Goal: Task Accomplishment & Management: Manage account settings

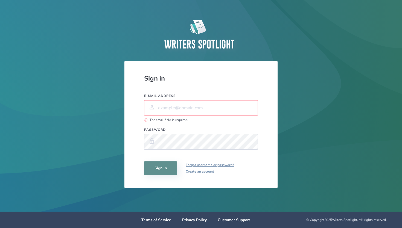
click at [177, 109] on input "E-mail address" at bounding box center [201, 107] width 114 height 15
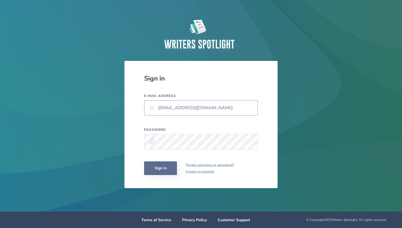
type input "[EMAIL_ADDRESS][DOMAIN_NAME]"
click at [161, 167] on button "Sign in" at bounding box center [160, 169] width 33 height 14
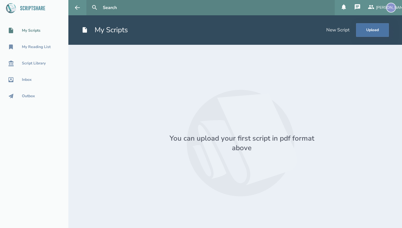
click at [394, 10] on div "[PERSON_NAME]" at bounding box center [391, 8] width 10 height 10
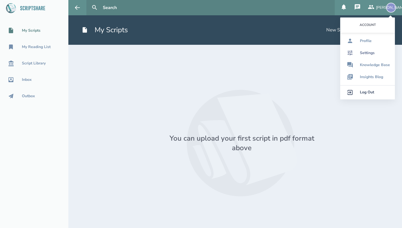
click at [369, 53] on div "Settings" at bounding box center [367, 53] width 15 height 4
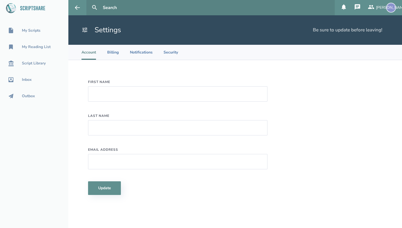
type input "[PERSON_NAME]"
type input "[EMAIL_ADDRESS][DOMAIN_NAME]"
click at [114, 51] on li "Billing" at bounding box center [113, 52] width 12 height 15
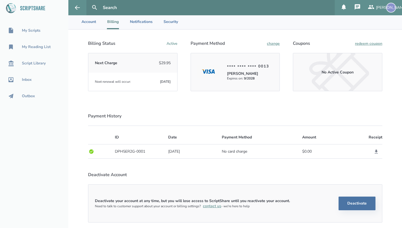
scroll to position [36, 0]
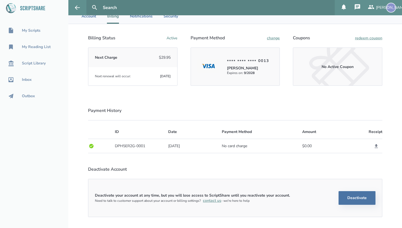
click at [204, 196] on strong "Deactivate your account at any time, but you will lose access to ScriptShare un…" at bounding box center [192, 195] width 195 height 5
click at [201, 196] on strong "Deactivate your account at any time, but you will lose access to ScriptShare un…" at bounding box center [192, 195] width 195 height 5
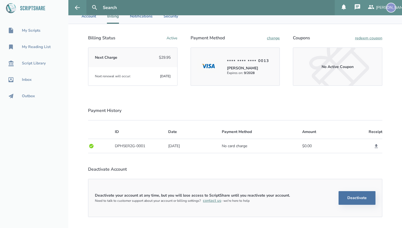
click at [201, 196] on strong "Deactivate your account at any time, but you will lose access to ScriptShare un…" at bounding box center [192, 195] width 195 height 5
click at [199, 196] on strong "Deactivate your account at any time, but you will lose access to ScriptShare un…" at bounding box center [192, 195] width 195 height 5
click at [203, 196] on strong "Deactivate your account at any time, but you will lose access to ScriptShare un…" at bounding box center [192, 195] width 195 height 5
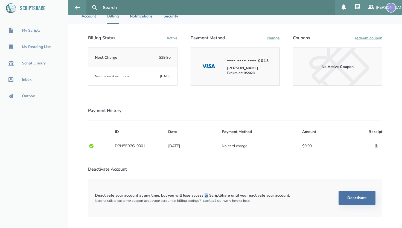
click at [203, 196] on strong "Deactivate your account at any time, but you will lose access to ScriptShare un…" at bounding box center [192, 195] width 195 height 5
click at [198, 196] on strong "Deactivate your account at any time, but you will lose access to ScriptShare un…" at bounding box center [192, 195] width 195 height 5
click at [37, 62] on div "Script Library" at bounding box center [34, 63] width 24 height 4
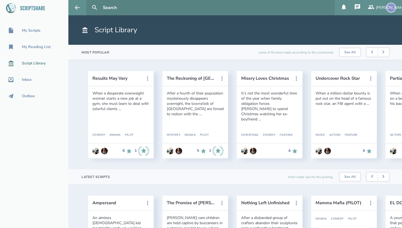
click at [107, 99] on div "When a desperate overweight woman starts a new job at a gym, she must learn to …" at bounding box center [120, 101] width 57 height 21
click at [113, 99] on div "When a desperate overweight woman starts a new job at a gym, she must learn to …" at bounding box center [120, 101] width 57 height 21
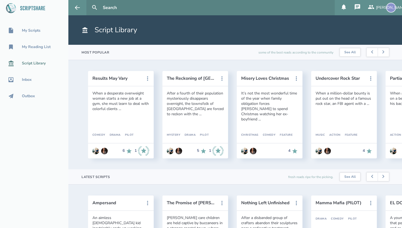
click at [113, 99] on div "When a desperate overweight woman starts a new job at a gym, she must learn to …" at bounding box center [120, 101] width 57 height 21
click at [125, 100] on div "When a desperate overweight woman starts a new job at a gym, she must learn to …" at bounding box center [120, 101] width 57 height 21
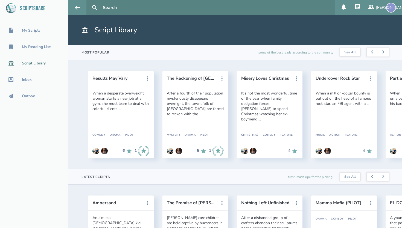
click at [125, 100] on div "When a desperate overweight woman starts a new job at a gym, she must learn to …" at bounding box center [120, 101] width 57 height 21
click at [121, 101] on div "When a desperate overweight woman starts a new job at a gym, she must learn to …" at bounding box center [120, 101] width 57 height 21
click at [130, 102] on div "When a desperate overweight woman starts a new job at a gym, she must learn to …" at bounding box center [120, 101] width 57 height 21
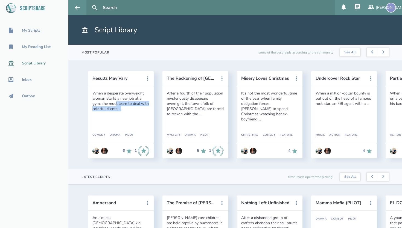
drag, startPoint x: 133, startPoint y: 109, endPoint x: 115, endPoint y: 103, distance: 19.2
click at [115, 103] on div "When a desperate overweight woman starts a new job at a gym, she must learn to …" at bounding box center [120, 101] width 57 height 21
click at [187, 110] on div "After a fourth of their population mysteriously disappears overnight, the towns…" at bounding box center [195, 104] width 57 height 26
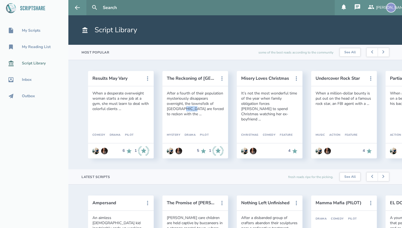
click at [187, 110] on div "After a fourth of their population mysteriously disappears overnight, the towns…" at bounding box center [195, 104] width 57 height 26
click at [197, 109] on div "After a fourth of their population mysteriously disappears overnight, the towns…" at bounding box center [195, 104] width 57 height 26
drag, startPoint x: 186, startPoint y: 99, endPoint x: 206, endPoint y: 114, distance: 24.2
click at [206, 114] on div "After a fourth of their population mysteriously disappears overnight, the towns…" at bounding box center [195, 104] width 57 height 26
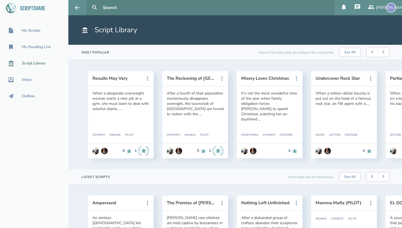
click at [206, 113] on div "After a fourth of their population mysteriously disappears overnight, the towns…" at bounding box center [195, 104] width 57 height 26
drag, startPoint x: 208, startPoint y: 113, endPoint x: 186, endPoint y: 104, distance: 23.7
click at [186, 104] on div "After a fourth of their population mysteriously disappears overnight, the towns…" at bounding box center [195, 104] width 57 height 26
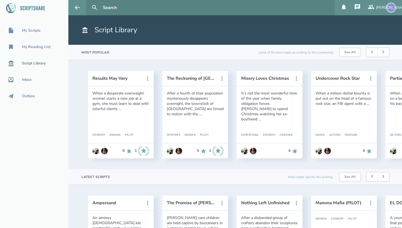
click at [186, 104] on div "After a fourth of their population mysteriously disappears overnight, the towns…" at bounding box center [195, 104] width 57 height 26
click at [197, 102] on div "After a fourth of their population mysteriously disappears overnight, the towns…" at bounding box center [195, 104] width 57 height 26
click at [271, 102] on div "It’s not the most wonderful time of the year when family obligation forces [PER…" at bounding box center [269, 106] width 57 height 31
click at [390, 9] on div "[PERSON_NAME]" at bounding box center [391, 8] width 10 height 10
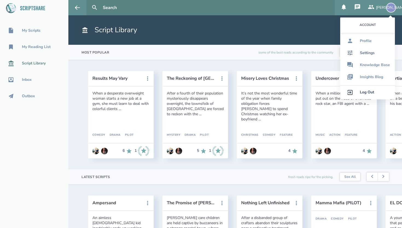
click at [365, 54] on div "Settings" at bounding box center [367, 53] width 15 height 4
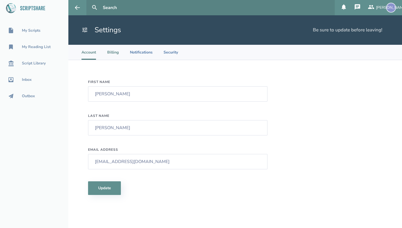
click at [116, 53] on li "Billing" at bounding box center [113, 52] width 12 height 15
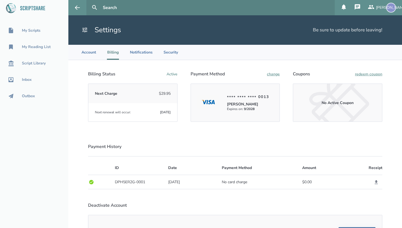
scroll to position [36, 0]
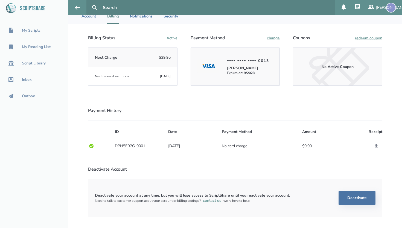
click at [174, 39] on div "Active" at bounding box center [172, 38] width 11 height 5
click at [355, 195] on button "Deactivate" at bounding box center [357, 198] width 37 height 14
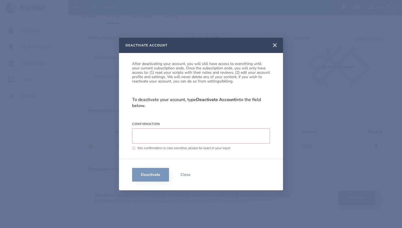
click at [183, 136] on input "Confirmation" at bounding box center [201, 136] width 138 height 15
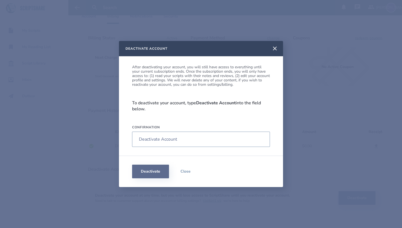
type input "Deactivate Account"
click at [160, 178] on button "Deactivate" at bounding box center [150, 172] width 37 height 14
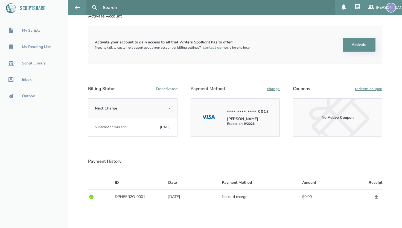
scroll to position [0, 0]
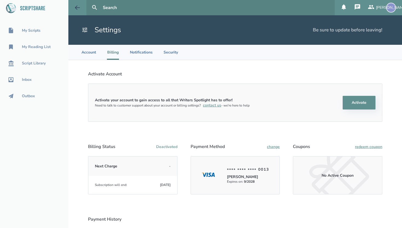
click at [78, 9] on icon at bounding box center [77, 7] width 7 height 7
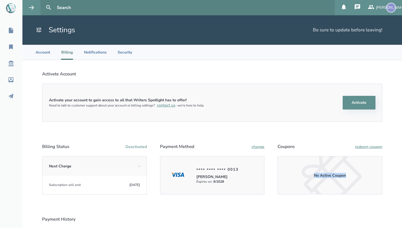
drag, startPoint x: 23, startPoint y: 149, endPoint x: 399, endPoint y: 181, distance: 377.0
click at [401, 180] on section "Activate Account Activate your account to gain access to all that Writers Spotl…" at bounding box center [212, 173] width 380 height 226
click at [399, 181] on section "Activate Account Activate your account to gain access to all that Writers Spotl…" at bounding box center [212, 173] width 380 height 226
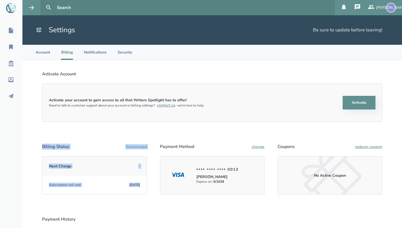
drag, startPoint x: 393, startPoint y: 189, endPoint x: 34, endPoint y: 147, distance: 362.4
click at [34, 147] on section "Activate Account Activate your account to gain access to all that Writers Spotl…" at bounding box center [212, 173] width 380 height 226
